Goal: Obtain resource: Obtain resource

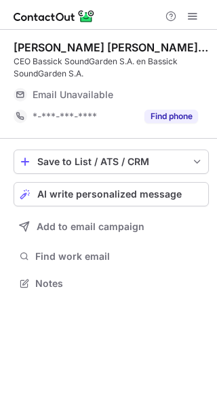
scroll to position [274, 217]
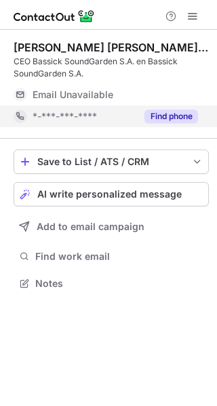
click at [170, 112] on button "Find phone" at bounding box center [170, 117] width 53 height 14
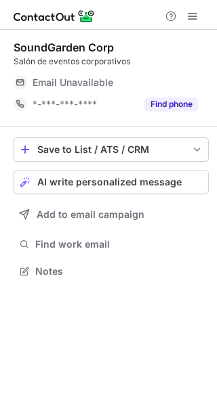
scroll to position [262, 217]
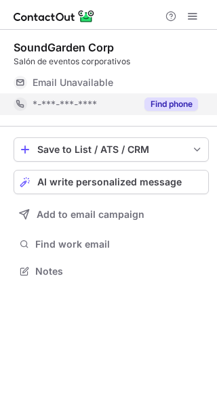
click at [183, 104] on button "Find phone" at bounding box center [170, 104] width 53 height 14
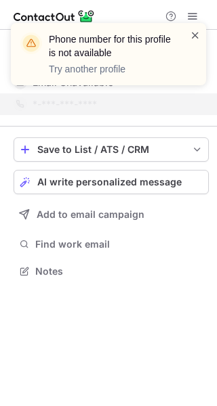
click at [195, 35] on span at bounding box center [195, 35] width 11 height 14
